Goal: Task Accomplishment & Management: Manage account settings

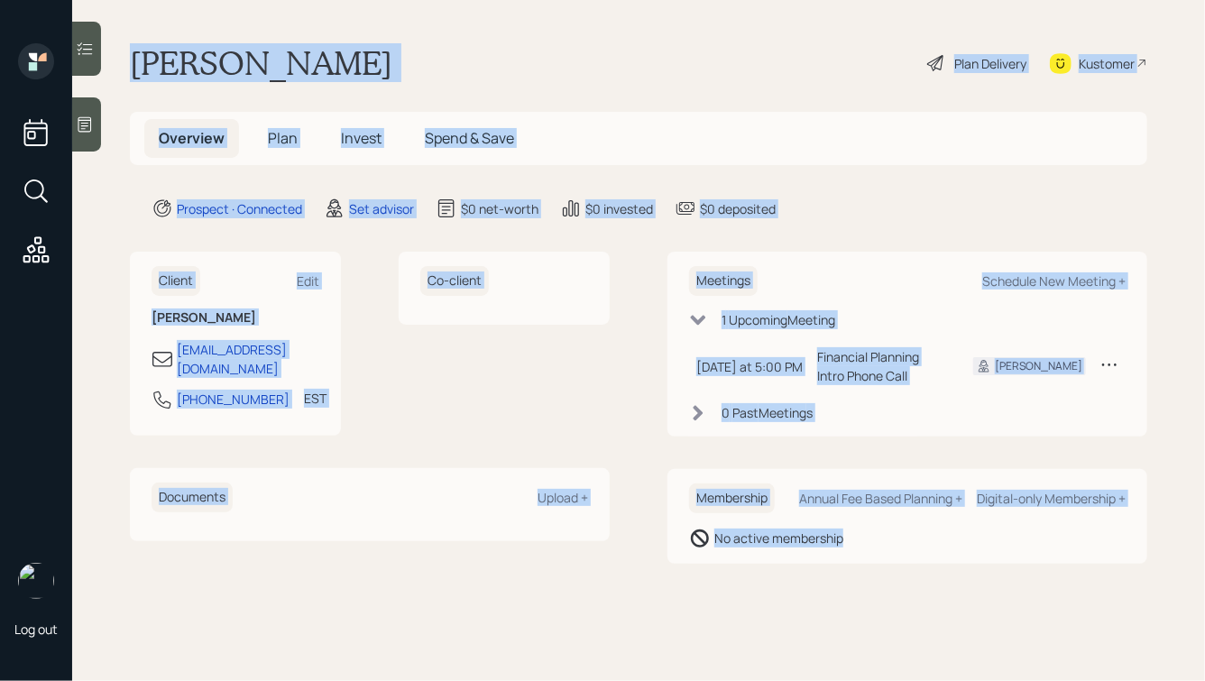
drag, startPoint x: 133, startPoint y: 55, endPoint x: 875, endPoint y: 559, distance: 897.2
click at [875, 559] on main "[PERSON_NAME] Plan Delivery Kustomer Overview Plan Invest Spend & Save Prospect…" at bounding box center [638, 340] width 1133 height 681
click at [875, 559] on div "Membership Annual Fee Based Planning + Digital-only Membership + No active memb…" at bounding box center [908, 516] width 480 height 95
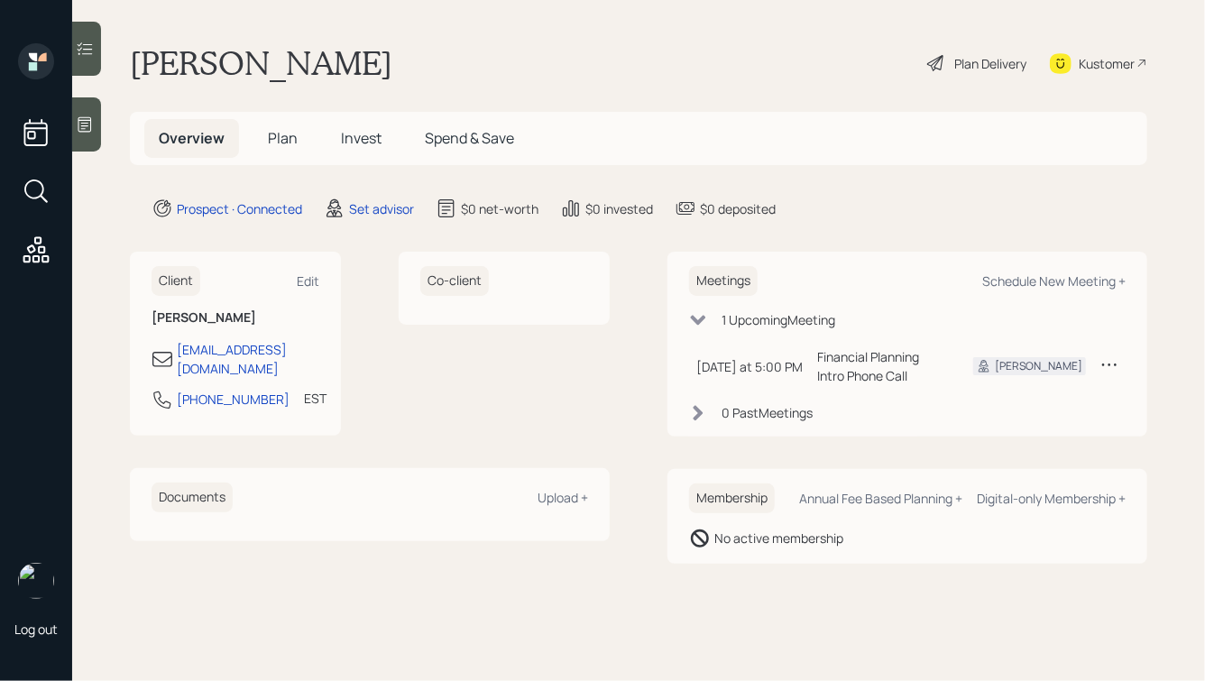
click at [84, 123] on icon at bounding box center [85, 124] width 14 height 15
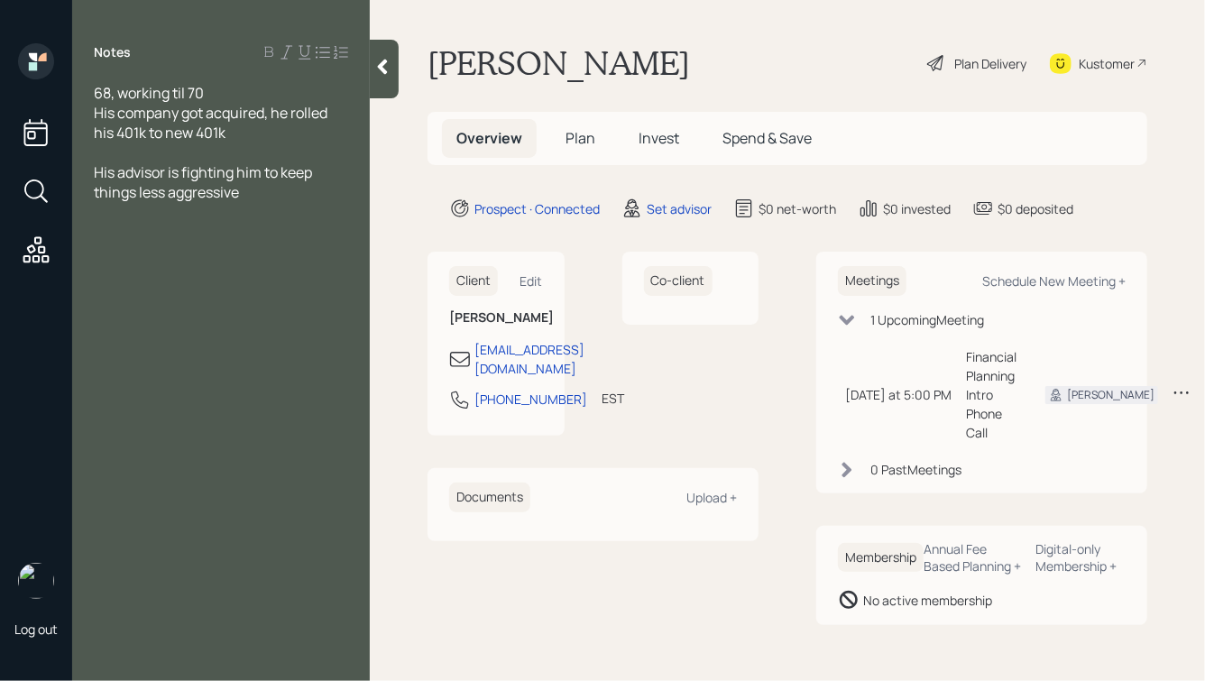
click at [275, 239] on div "Notes 68, working til 70 His company got acquired, he rolled his 401k to new 40…" at bounding box center [221, 351] width 298 height 616
click at [249, 199] on div "His advisor is fighting him to keep things less aggressive" at bounding box center [221, 182] width 254 height 40
click at [222, 88] on div "68, working til 70" at bounding box center [221, 93] width 254 height 20
click at [248, 121] on span "His company got acquired, he rolled his 401k to new 401k" at bounding box center [212, 123] width 236 height 40
click at [236, 131] on div "His company got acquired, he rolled his 401k to new 401k" at bounding box center [221, 123] width 254 height 40
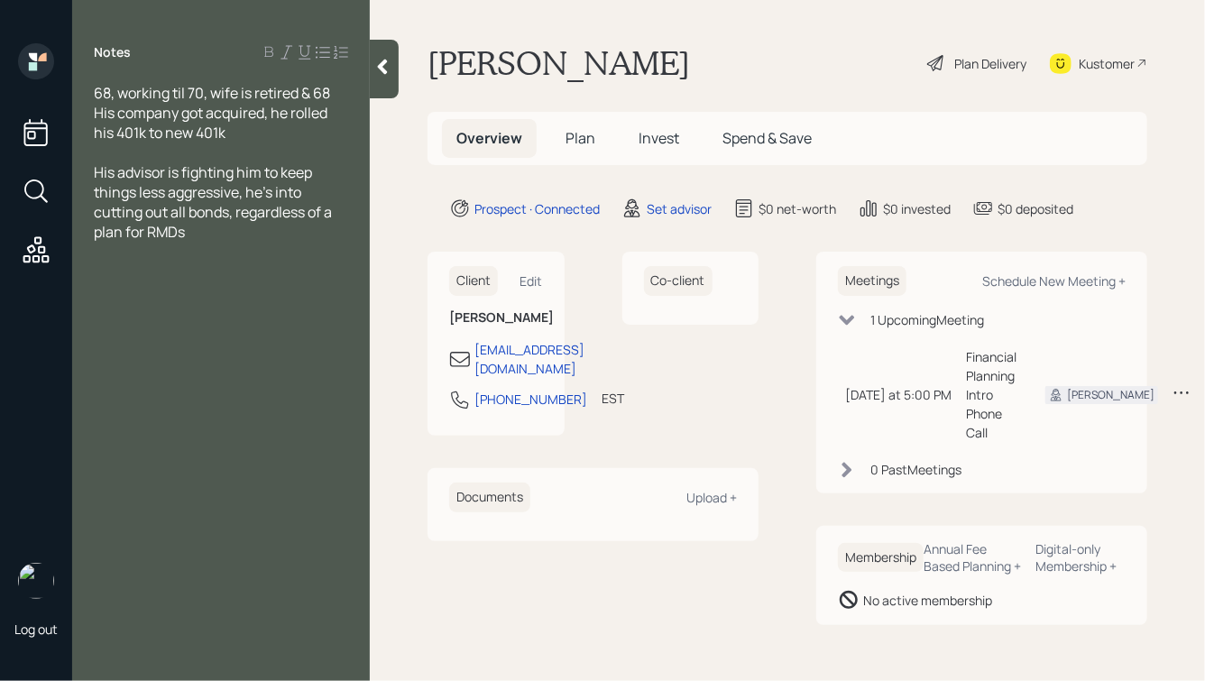
click at [200, 235] on div "His advisor is fighting him to keep things less aggressive, he's into cutting o…" at bounding box center [221, 201] width 254 height 79
click at [98, 273] on span "Salary: $46k annual" at bounding box center [159, 272] width 131 height 20
click at [263, 269] on div "His Salary: $46k annual" at bounding box center [221, 272] width 254 height 20
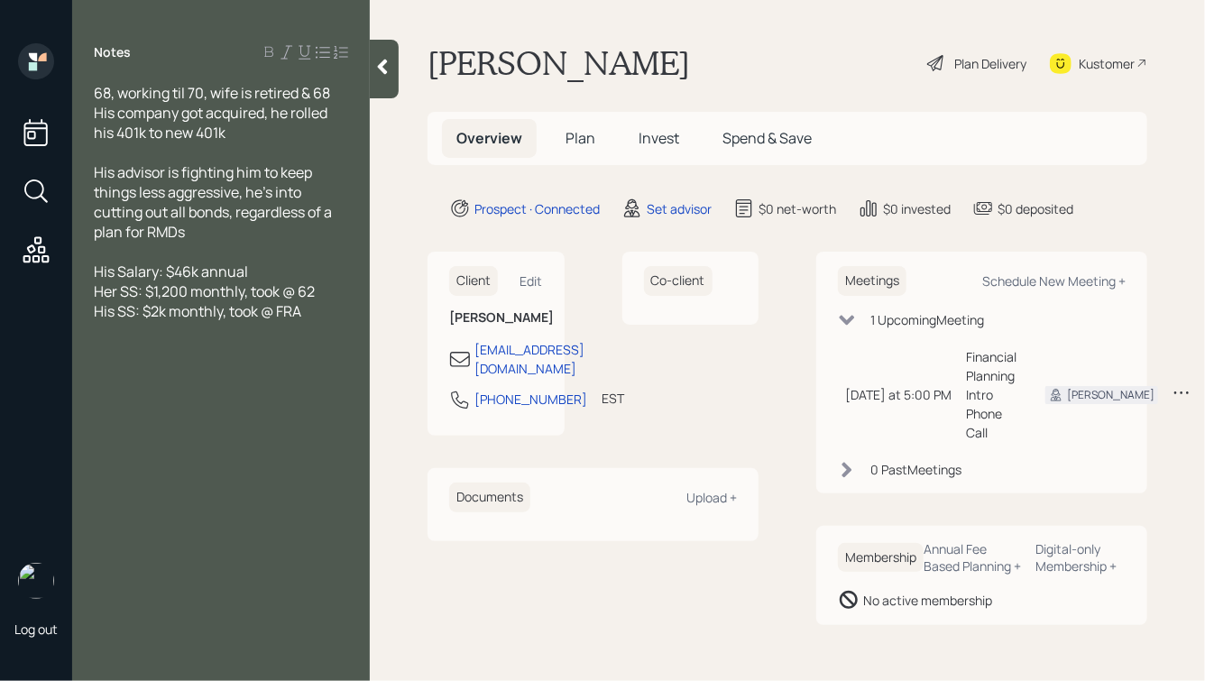
click at [263, 256] on div at bounding box center [221, 252] width 254 height 20
click at [254, 272] on div "His Salary: $46k annual" at bounding box center [221, 272] width 254 height 20
click at [313, 312] on div "His SS: $2k monthly, took @ FRA" at bounding box center [221, 311] width 254 height 20
click at [132, 355] on span "401k: putting 15% in, match is 6%" at bounding box center [202, 351] width 217 height 20
click at [178, 368] on div "401k: $164k, putting 15% in, match is 6%" at bounding box center [221, 361] width 254 height 40
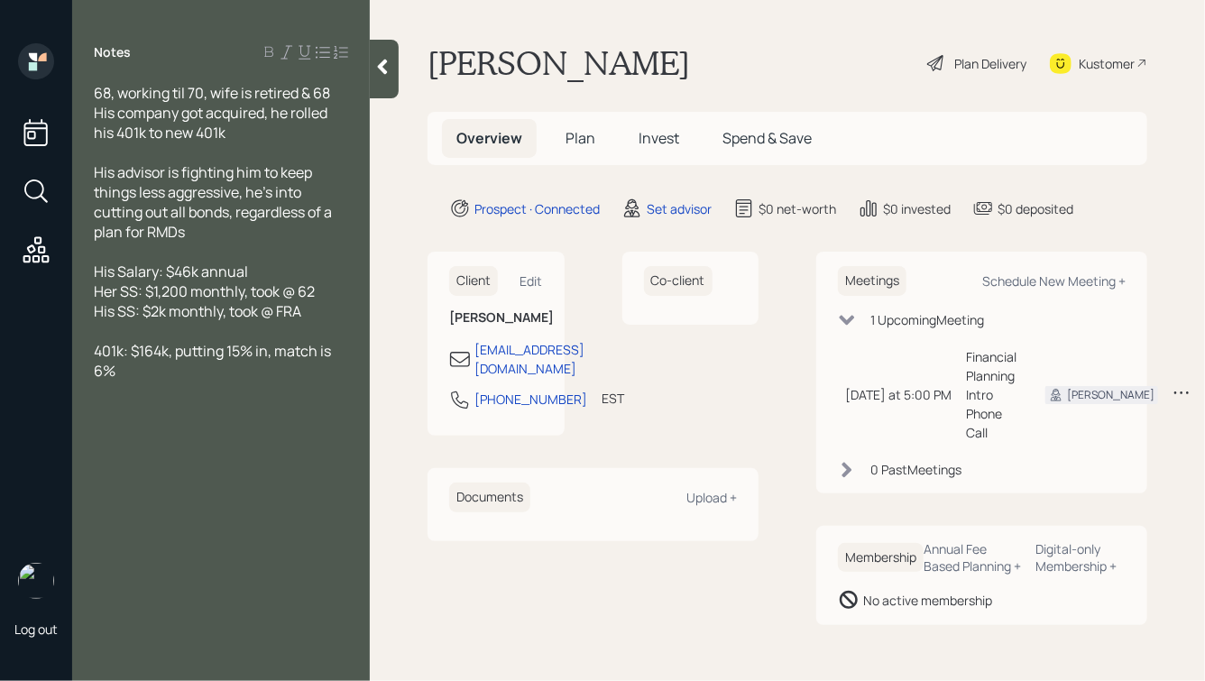
click at [168, 174] on span "His advisor is fighting him to keep things less aggressive, he's into cutting o…" at bounding box center [214, 201] width 241 height 79
click at [143, 374] on div "401k: $164k, putting 15% in, match is 6%" at bounding box center [221, 361] width 254 height 40
click at [95, 355] on span "401k: $164k, putting 15% in, match is 6%" at bounding box center [214, 361] width 240 height 40
click at [156, 370] on div "His 401k: $164k, putting 15% in, match is 6%" at bounding box center [221, 361] width 254 height 40
click at [251, 133] on div "His company got acquired, he rolled his 401k to new 401k" at bounding box center [221, 123] width 254 height 40
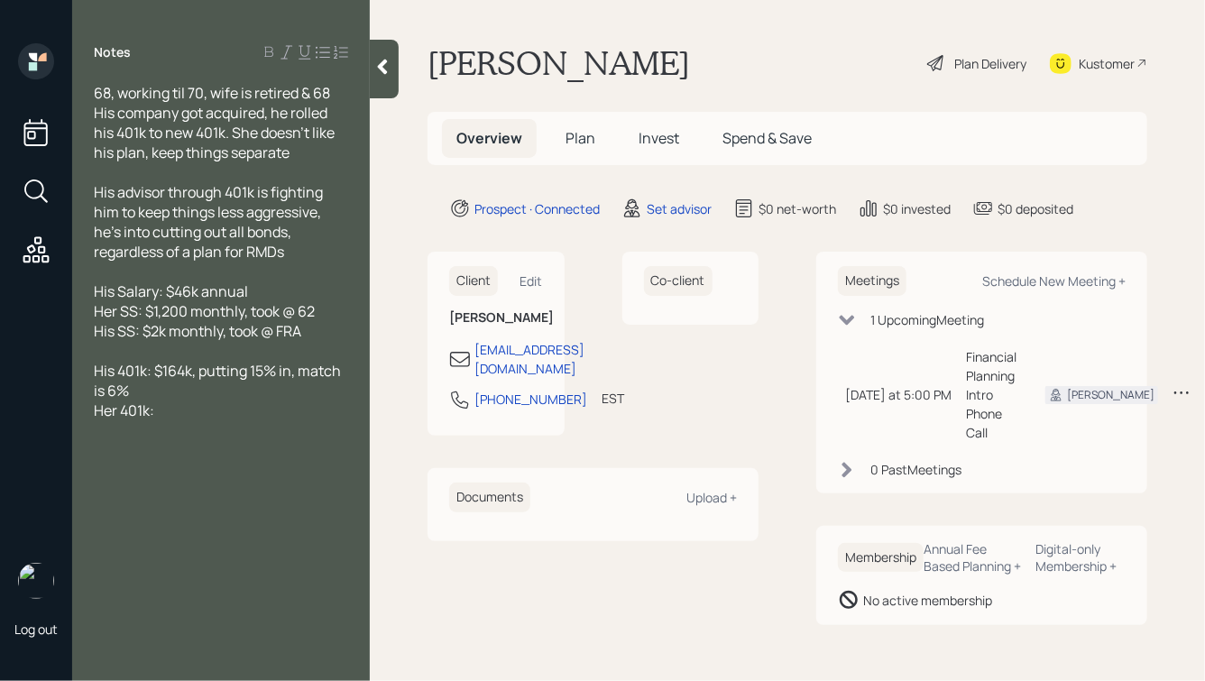
click at [182, 420] on div "Her 401k:" at bounding box center [221, 411] width 254 height 20
click at [423, 40] on main "[PERSON_NAME] Plan Delivery Kustomer Overview Plan Invest Spend & Save Prospect…" at bounding box center [788, 340] width 836 height 681
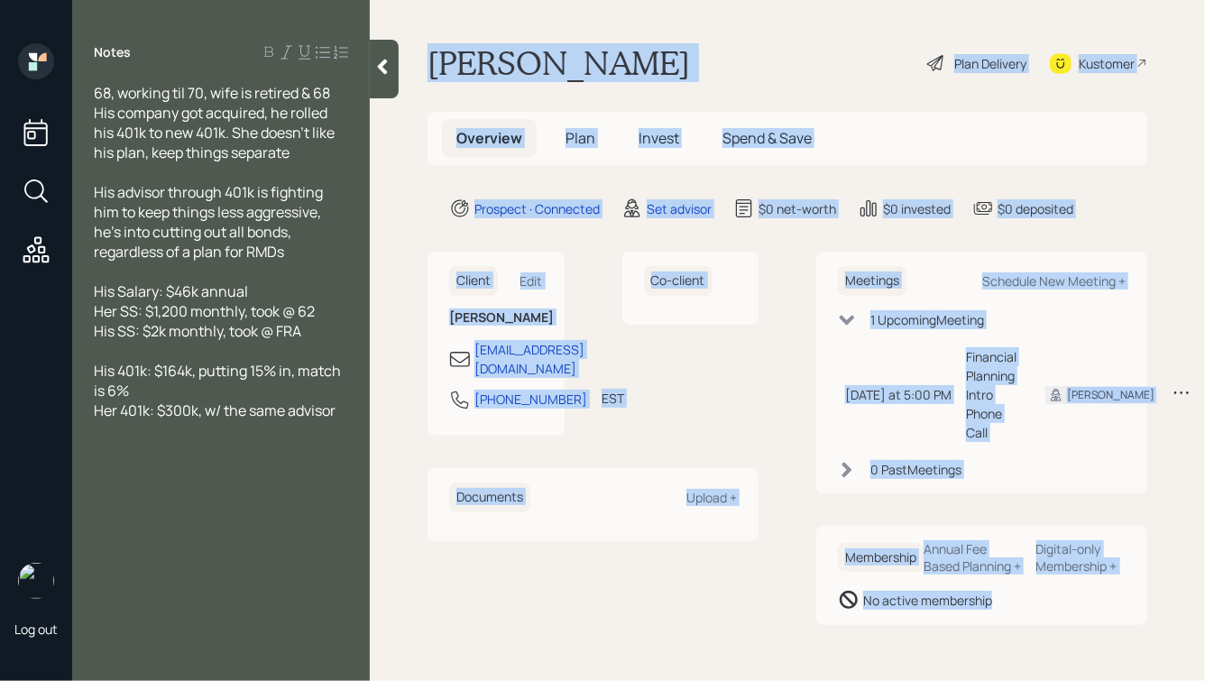
drag, startPoint x: 424, startPoint y: 45, endPoint x: 1010, endPoint y: 633, distance: 830.1
click at [1010, 633] on main "[PERSON_NAME] Plan Delivery Kustomer Overview Plan Invest Spend & Save Prospect…" at bounding box center [788, 340] width 836 height 681
click at [1010, 625] on div "Membership Annual Fee Based Planning + Digital-only Membership + No active memb…" at bounding box center [982, 575] width 331 height 99
drag, startPoint x: 1048, startPoint y: 636, endPoint x: 711, endPoint y: 65, distance: 663.4
click at [711, 69] on main "[PERSON_NAME] Plan Delivery Kustomer Overview Plan Invest Spend & Save Prospect…" at bounding box center [788, 340] width 836 height 681
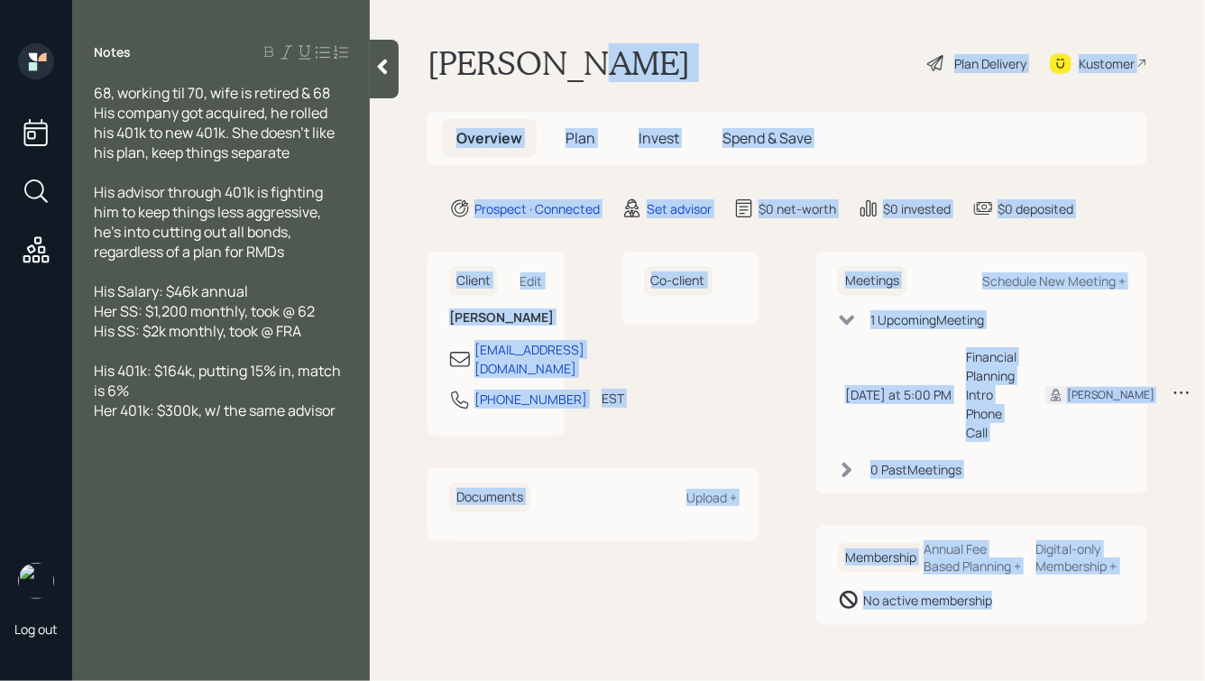
click at [711, 65] on div "[PERSON_NAME] Plan Delivery Kustomer" at bounding box center [788, 63] width 720 height 40
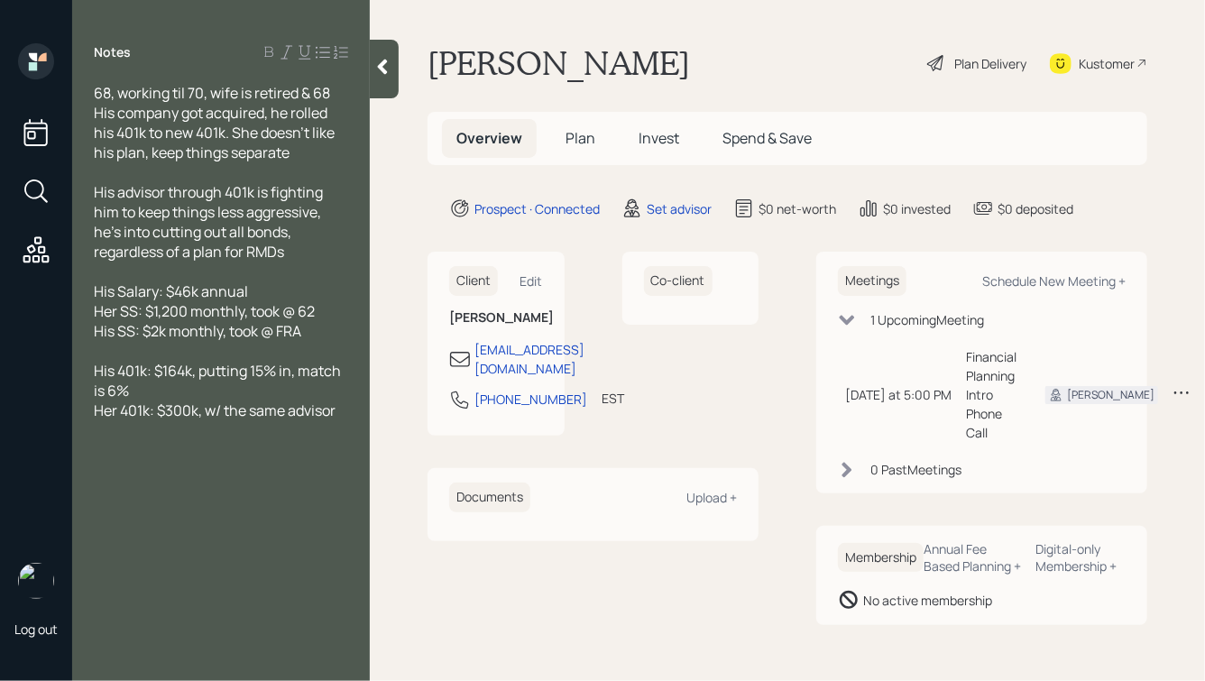
click at [198, 351] on div at bounding box center [221, 351] width 254 height 20
click at [336, 458] on span "Her 401k: $300k, w/ the same advisor" at bounding box center [215, 450] width 242 height 20
click at [217, 495] on div "Home:" at bounding box center [221, 490] width 254 height 20
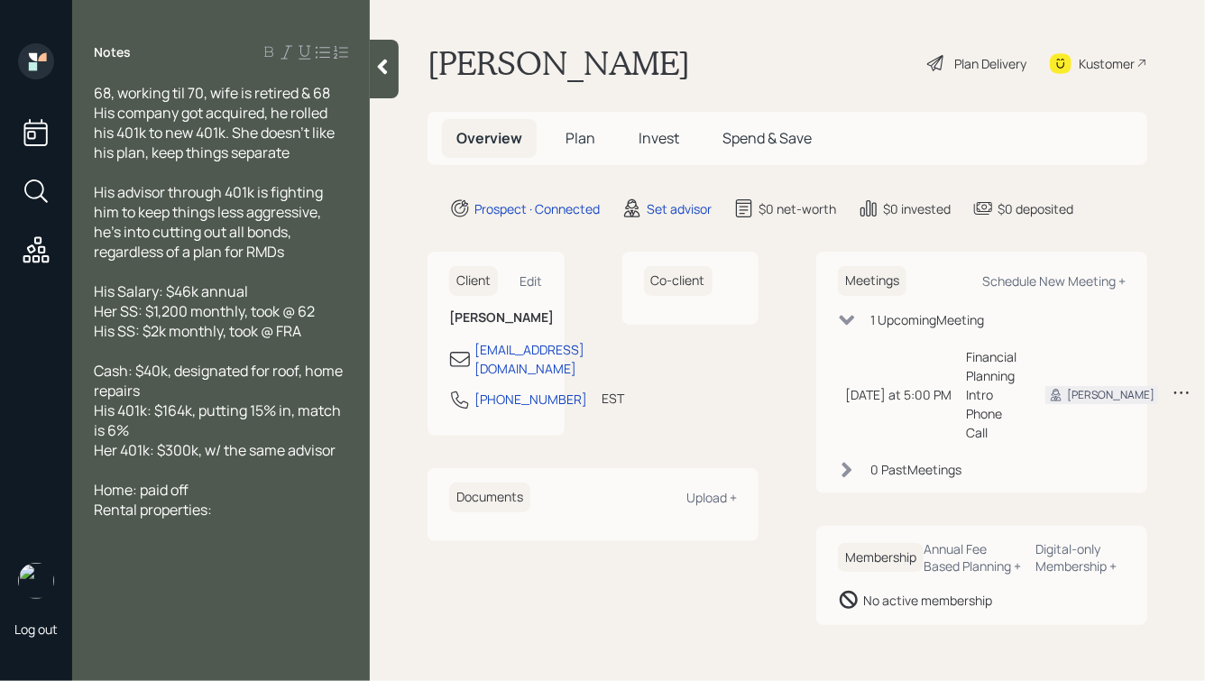
click at [239, 519] on div "Rental properties:" at bounding box center [221, 510] width 254 height 20
click at [142, 495] on span "Home: paid off" at bounding box center [141, 490] width 95 height 20
click at [221, 531] on div "Rental properties: 3/4 are paid off, $11k left 4th one" at bounding box center [221, 520] width 254 height 40
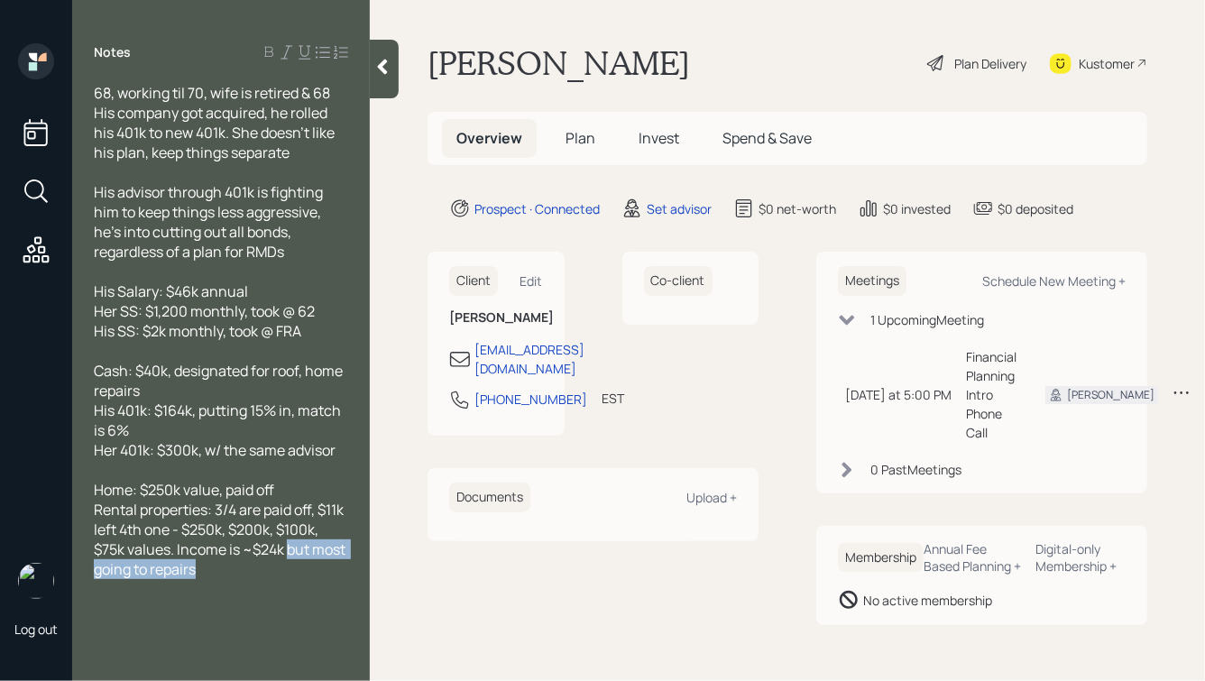
drag, startPoint x: 277, startPoint y: 576, endPoint x: 95, endPoint y: 579, distance: 182.3
click at [95, 579] on div "Rental properties: 3/4 are paid off, $11k left 4th one - $250k, $200k, $100k, $…" at bounding box center [221, 539] width 254 height 79
click at [149, 531] on span "Rental properties: 3/4 are paid off, $11k left 4th one - $250k, $200k, $100k, $…" at bounding box center [220, 539] width 253 height 79
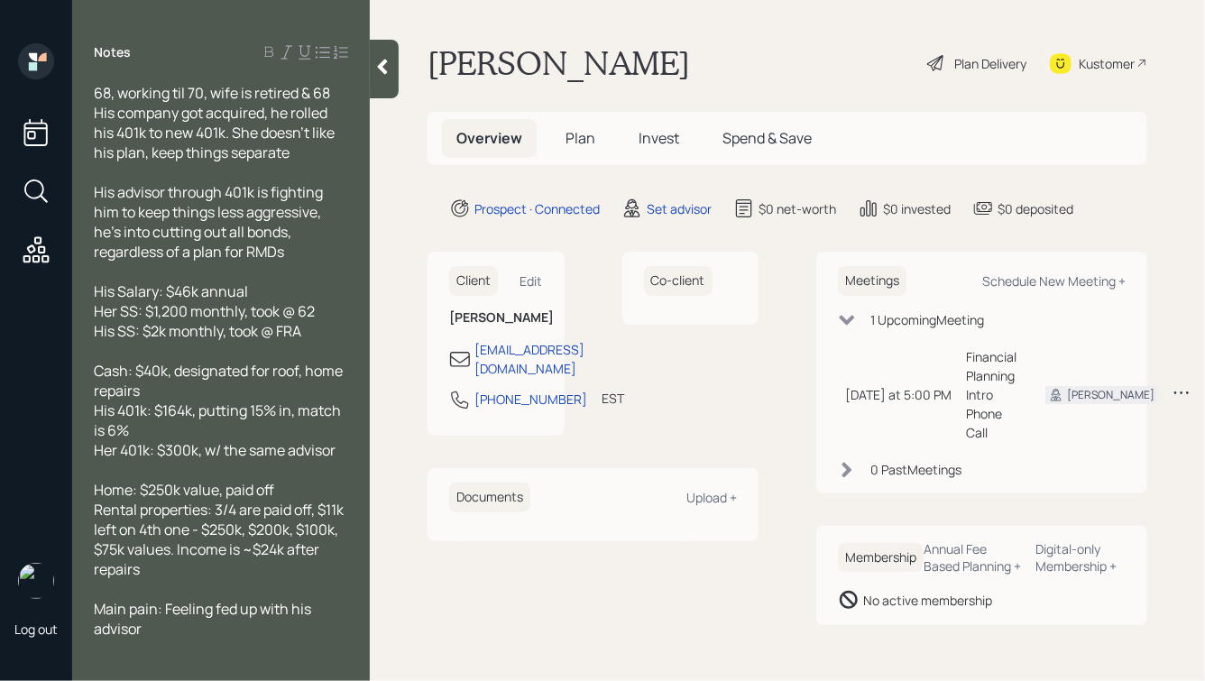
click at [200, 629] on div "Main pain: Feeling fed up with his advisor" at bounding box center [221, 619] width 254 height 40
click at [389, 63] on icon at bounding box center [383, 67] width 18 height 18
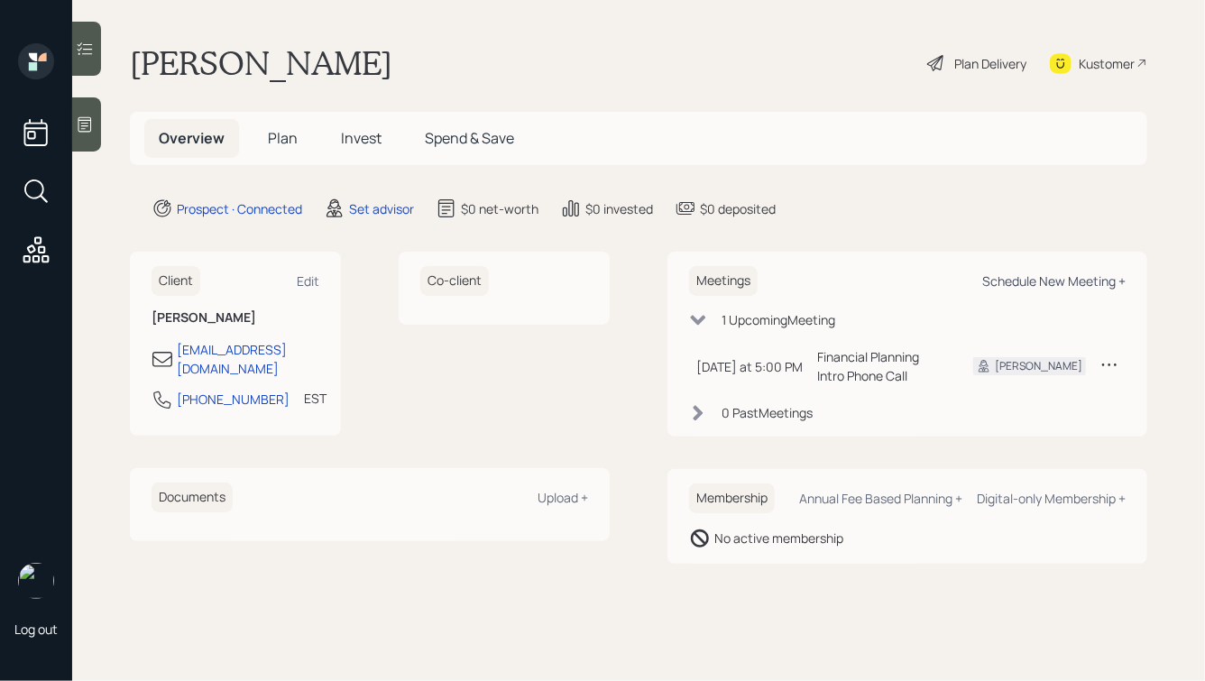
click at [1035, 279] on div "Schedule New Meeting +" at bounding box center [1054, 280] width 143 height 17
select select "round-[PERSON_NAME]"
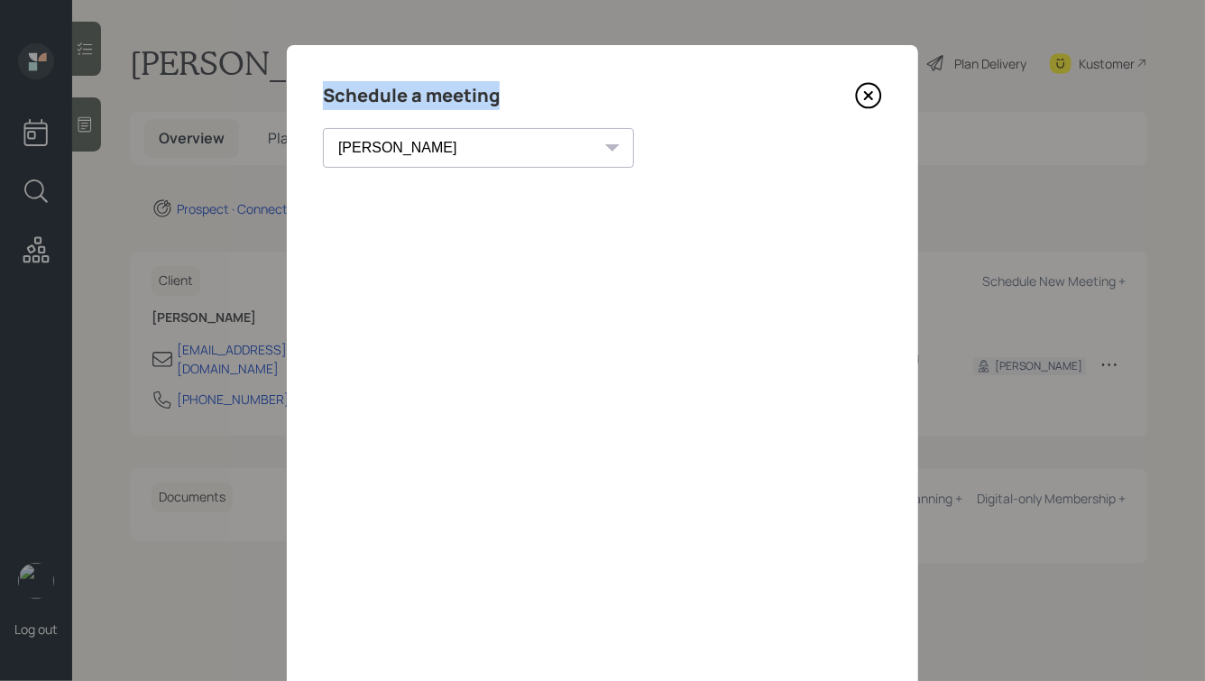
drag, startPoint x: 499, startPoint y: 96, endPoint x: 306, endPoint y: 97, distance: 193.1
click at [306, 97] on div "Schedule a meeting [PERSON_NAME] [PERSON_NAME] [PERSON_NAME] [PERSON_NAME] [PER…" at bounding box center [603, 406] width 632 height 722
click at [872, 89] on icon at bounding box center [868, 95] width 27 height 27
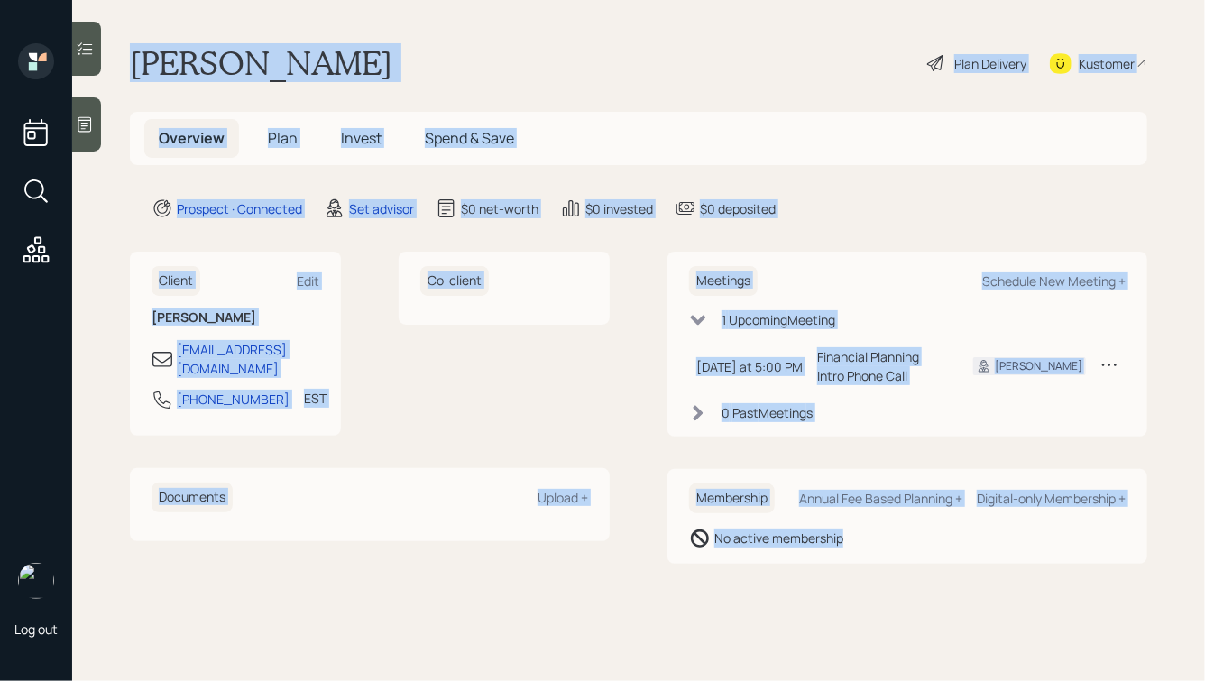
drag, startPoint x: 130, startPoint y: 60, endPoint x: 879, endPoint y: 572, distance: 907.0
click at [879, 572] on main "[PERSON_NAME] Plan Delivery Kustomer Overview Plan Invest Spend & Save Prospect…" at bounding box center [638, 340] width 1133 height 681
